Goal: Navigation & Orientation: Find specific page/section

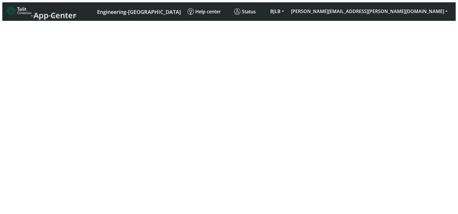
click at [250, 18] on body "App Center Engineering-[GEOGRAPHIC_DATA] Help center Status BJLB [PERSON_NAME][…" at bounding box center [229, 18] width 454 height 0
click at [48, 10] on span "App Center" at bounding box center [55, 15] width 43 height 11
click at [41, 10] on span "App Center" at bounding box center [55, 15] width 43 height 11
